Goal: Information Seeking & Learning: Learn about a topic

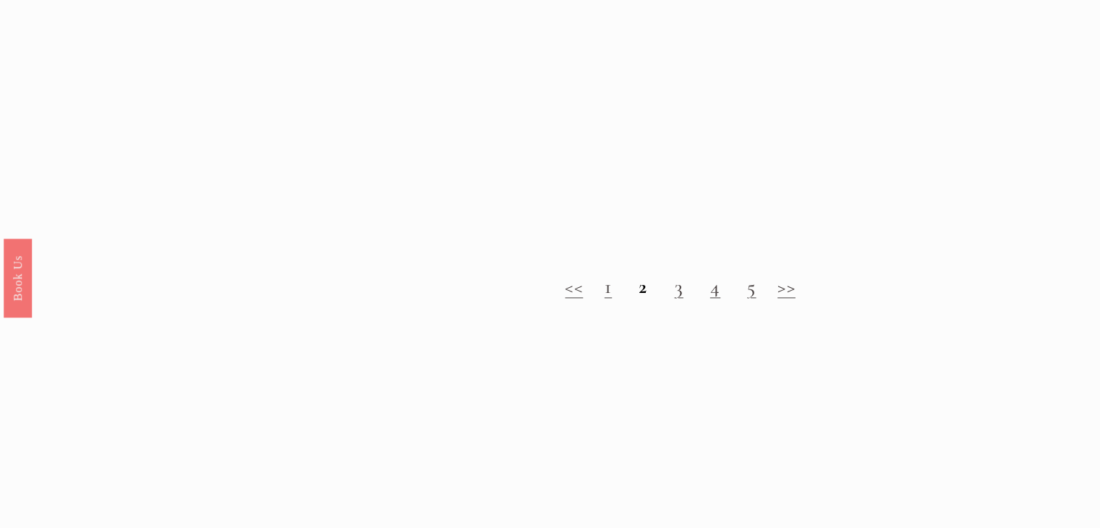
scroll to position [1549, 0]
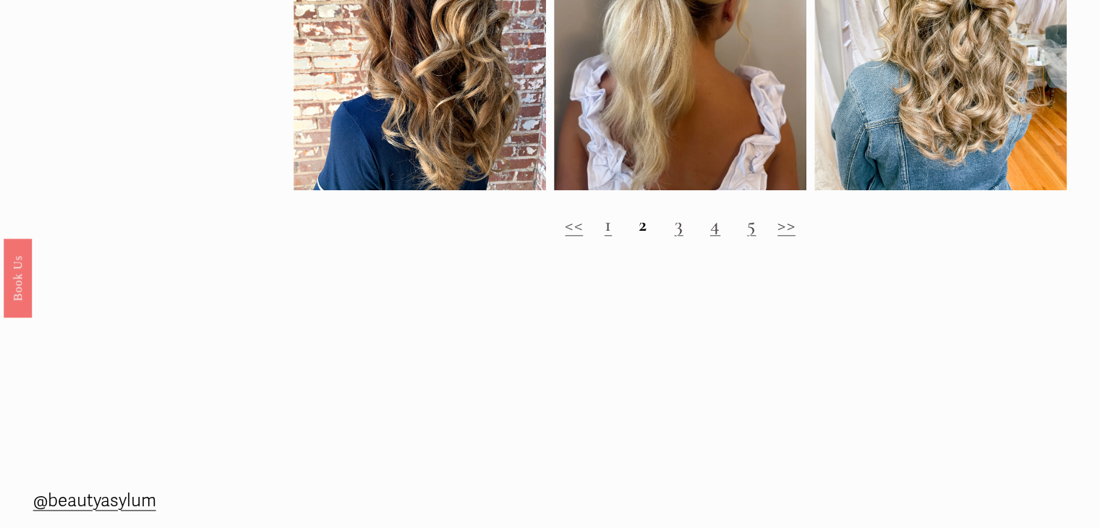
drag, startPoint x: 1106, startPoint y: 38, endPoint x: 1110, endPoint y: 343, distance: 304.5
click at [633, 235] on h2 "<< 1 2 3 4 5 >>" at bounding box center [681, 225] width 774 height 24
click at [678, 236] on link "3" at bounding box center [678, 224] width 9 height 25
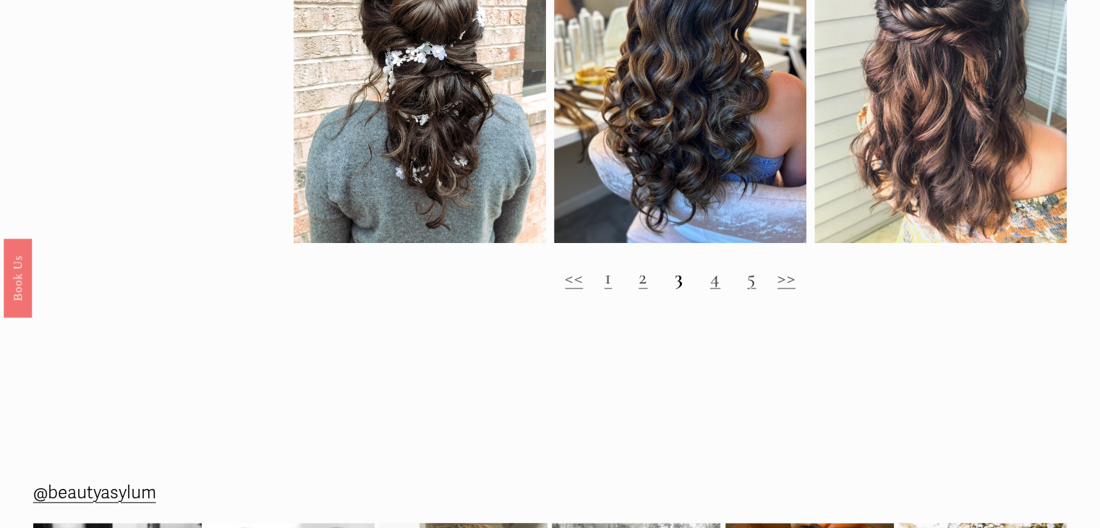
scroll to position [1453, 0]
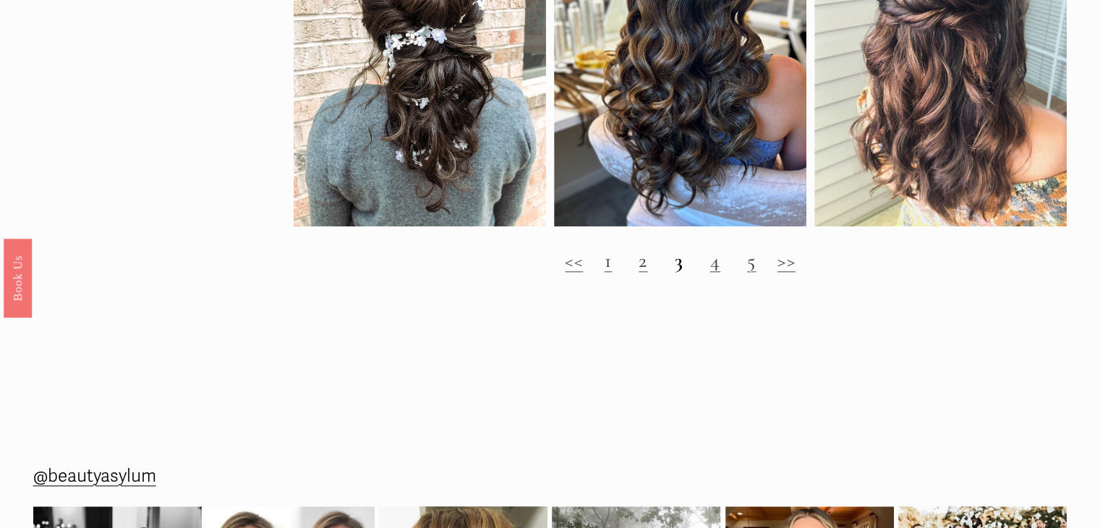
click at [720, 273] on link "4" at bounding box center [715, 260] width 10 height 25
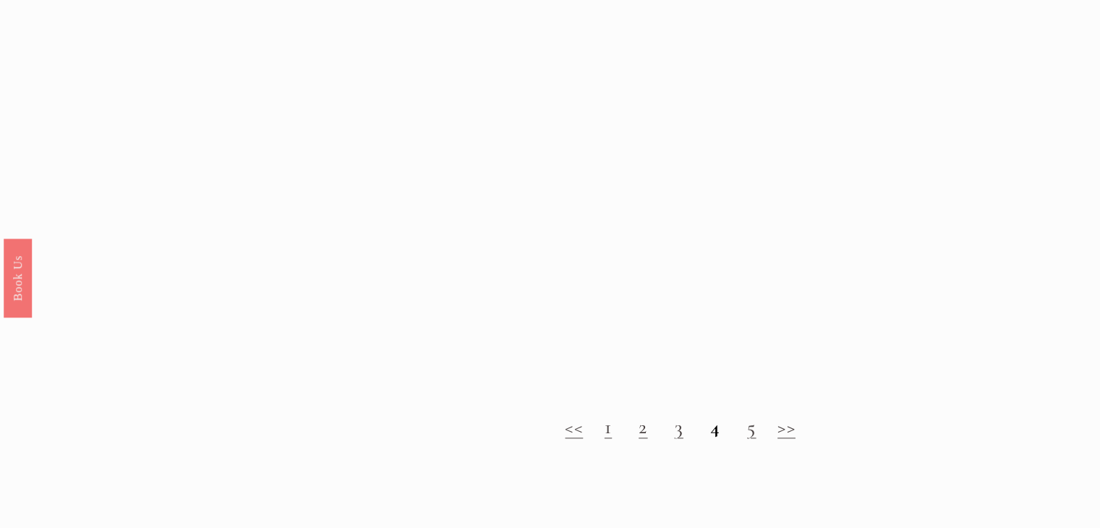
scroll to position [1319, 0]
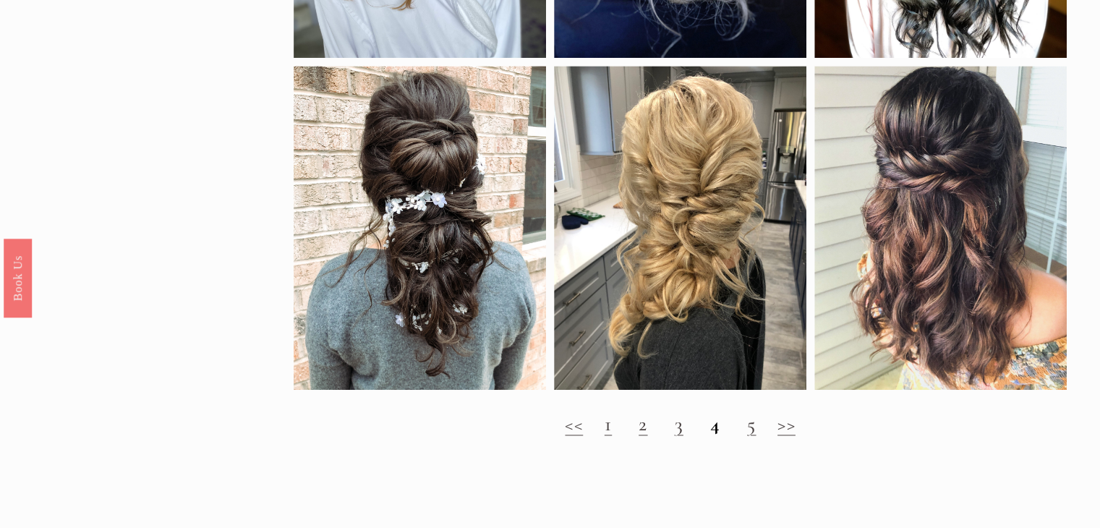
click at [756, 436] on link "5" at bounding box center [751, 423] width 9 height 25
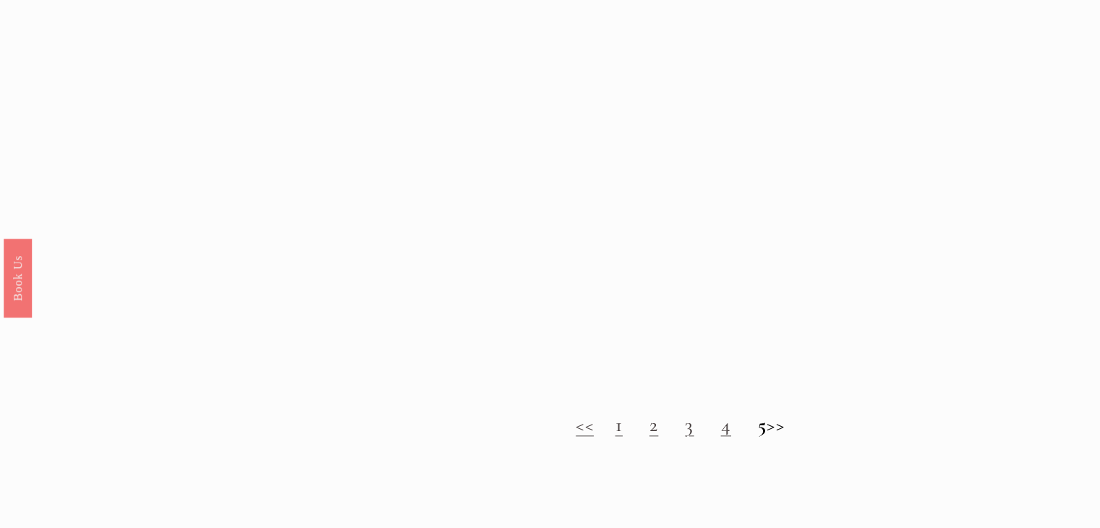
scroll to position [1354, 0]
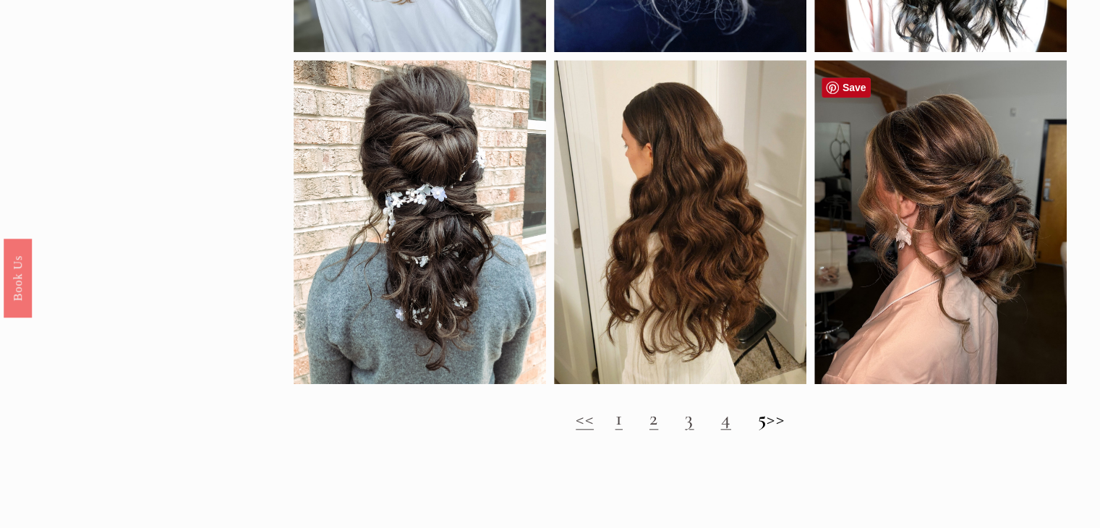
click at [976, 303] on div at bounding box center [940, 222] width 252 height 324
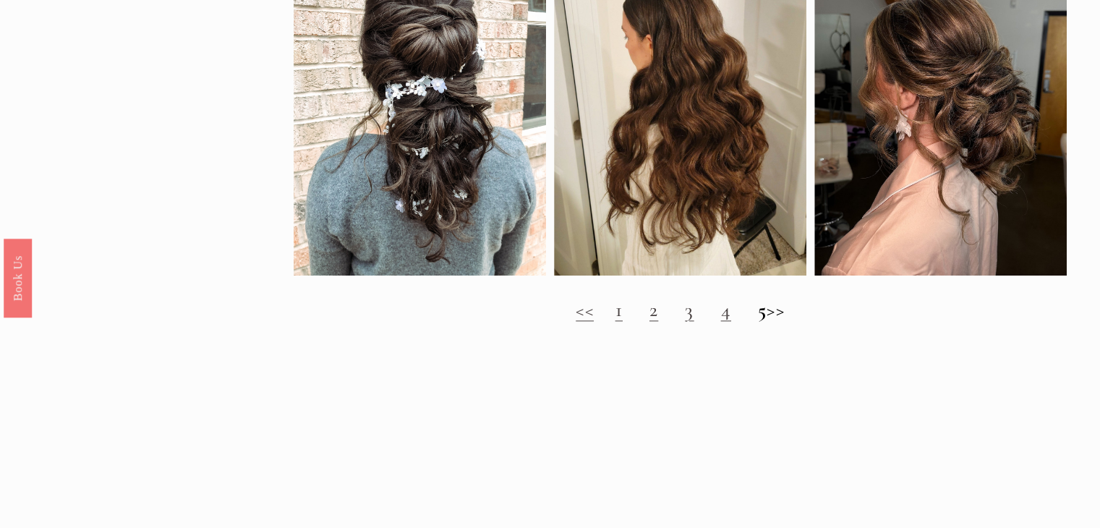
scroll to position [1466, 0]
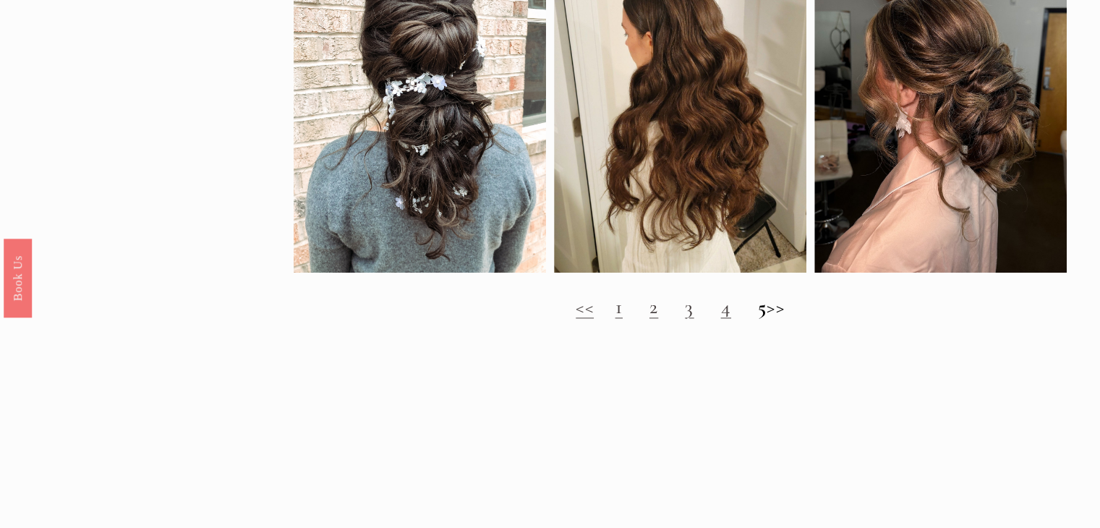
click at [790, 319] on h2 "<< 1 2 3 4 5 >>" at bounding box center [681, 307] width 774 height 24
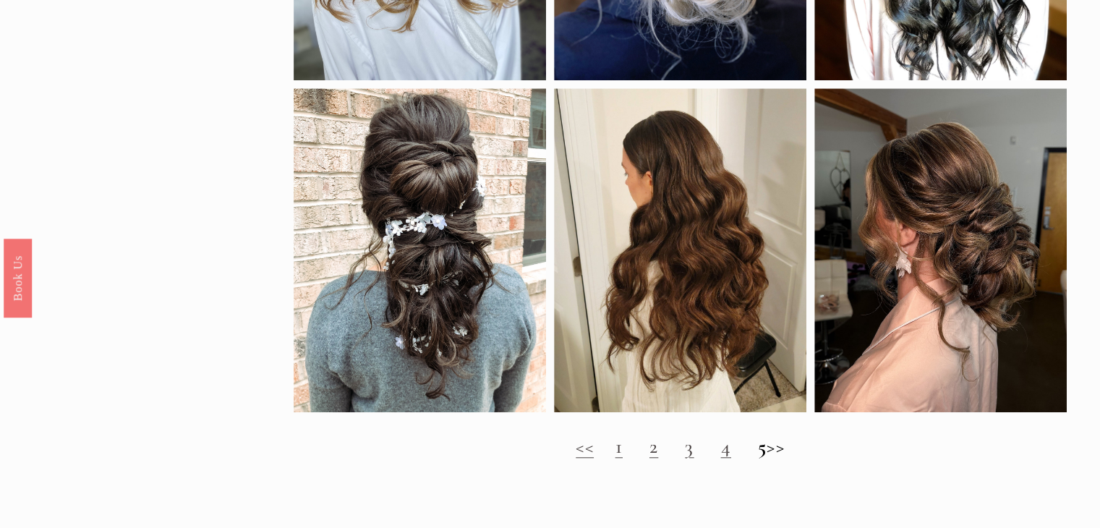
scroll to position [1158, 0]
